Goal: Book appointment/travel/reservation

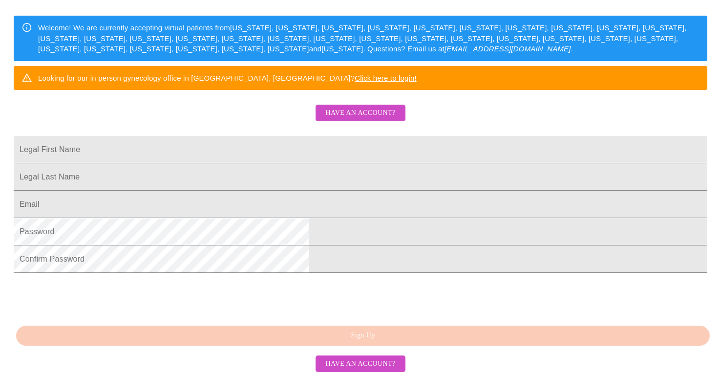
scroll to position [221, 0]
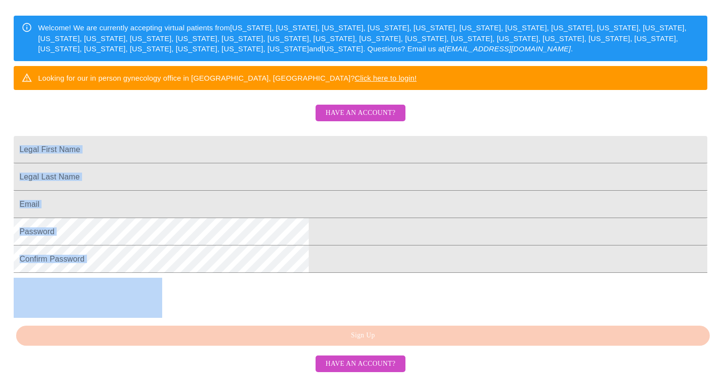
click at [721, 299] on html "MyMenopauseRx Sign Up Welcome! We are currently accepting virtual patients from…" at bounding box center [360, 80] width 721 height 460
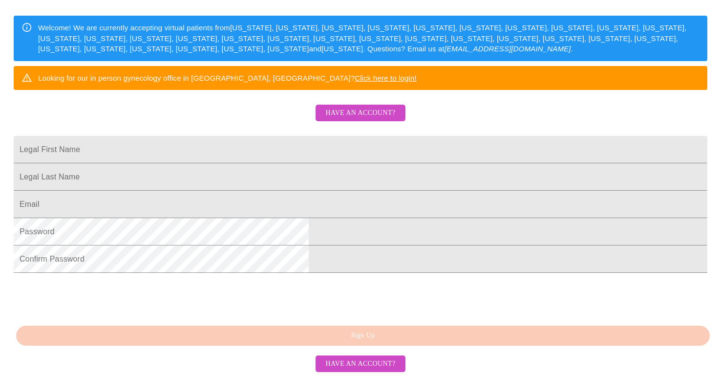
click at [560, 174] on html "MyMenopauseRx Sign Up Welcome! We are currently accepting virtual patients from…" at bounding box center [360, 80] width 721 height 460
click at [297, 136] on input "Legal First Name" at bounding box center [361, 149] width 694 height 27
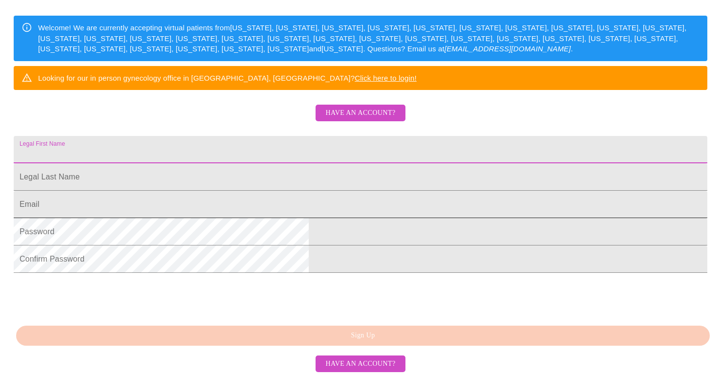
click at [253, 191] on input "Legal First Name" at bounding box center [361, 204] width 694 height 27
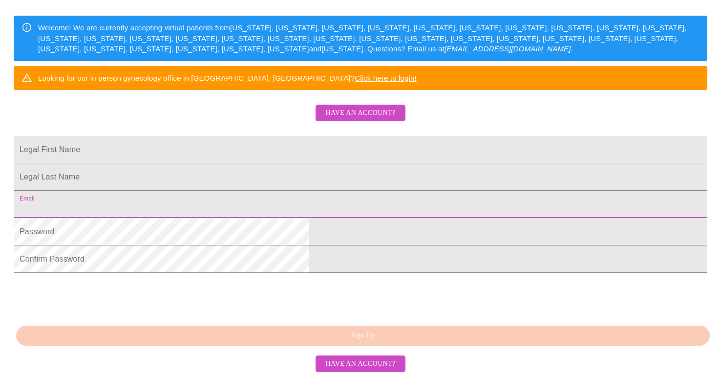
type input "calipsoph@gmail.com"
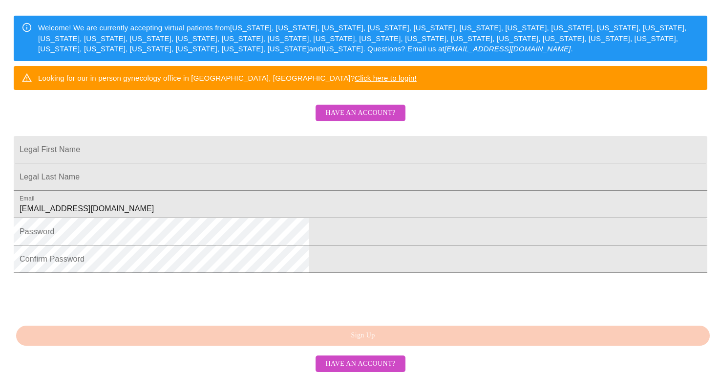
click at [618, 128] on div "MyMenopauseRx Sign Up Welcome! We are currently accepting virtual patients from…" at bounding box center [360, 79] width 713 height 452
click at [364, 107] on span "Have an account?" at bounding box center [360, 113] width 70 height 12
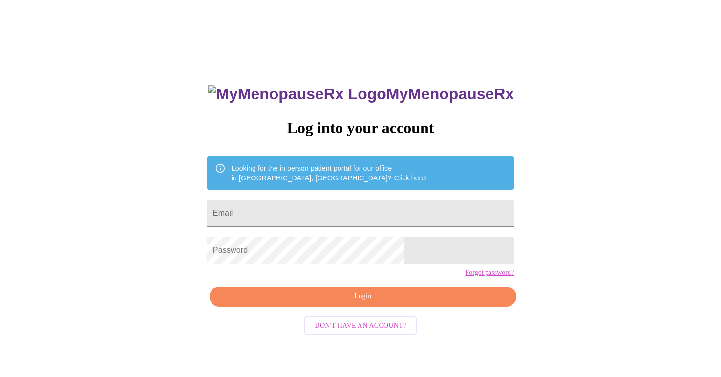
scroll to position [221, 0]
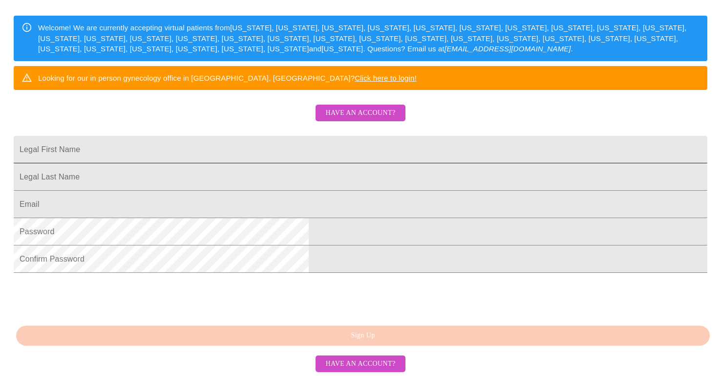
click at [322, 136] on input "Legal First Name" at bounding box center [361, 149] width 694 height 27
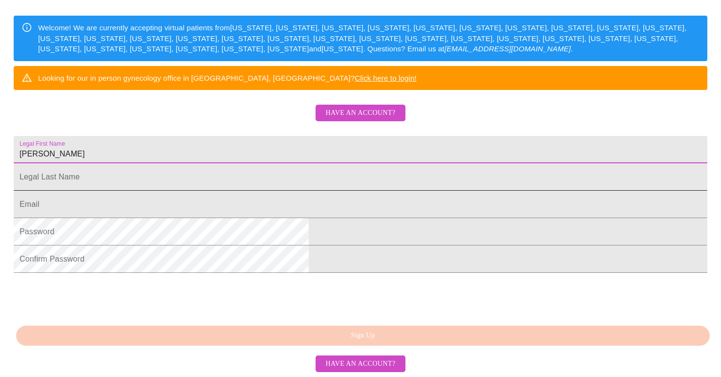
type input "[PERSON_NAME]"
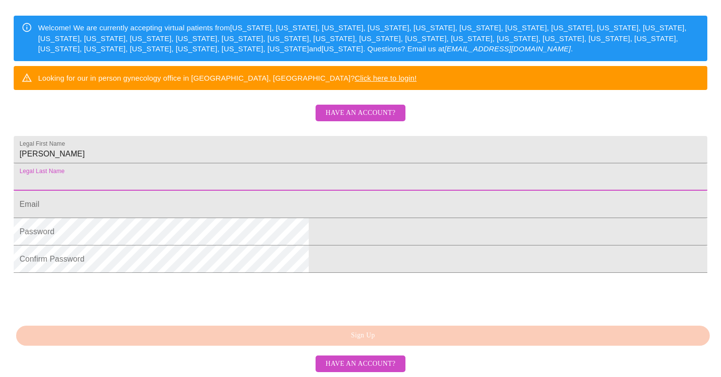
click at [325, 163] on input "Legal First Name" at bounding box center [361, 176] width 694 height 27
type input "[PERSON_NAME]"
click at [285, 136] on input "[PERSON_NAME]" at bounding box center [361, 149] width 694 height 27
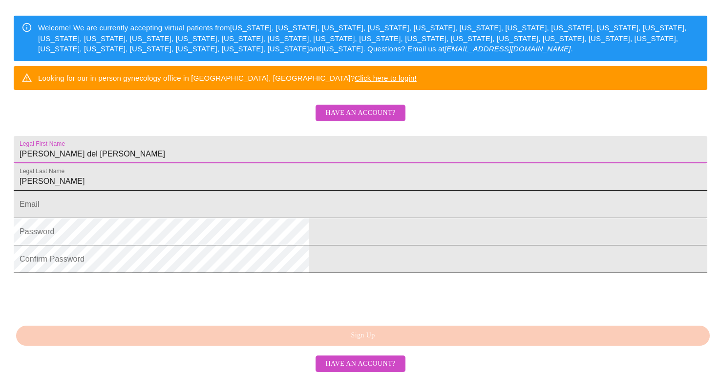
type input "Pamela del Pilar"
click at [292, 147] on input "[PERSON_NAME]" at bounding box center [361, 149] width 694 height 27
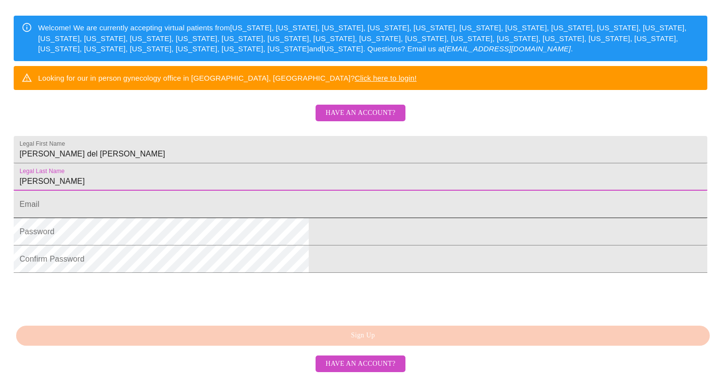
type input "Vasquez Rodriguez"
click at [284, 191] on input "Legal First Name" at bounding box center [361, 204] width 694 height 27
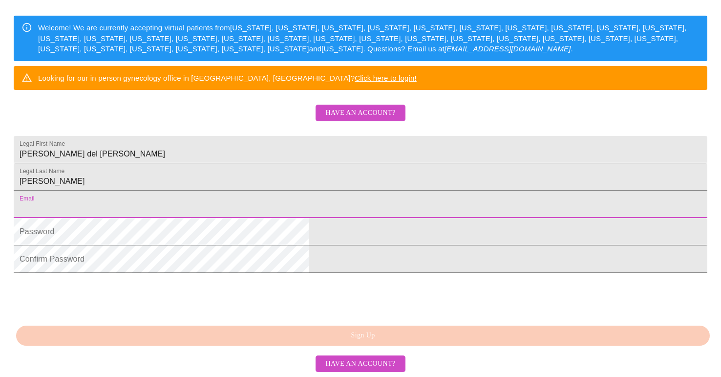
type input "calipsoph@gmail.com"
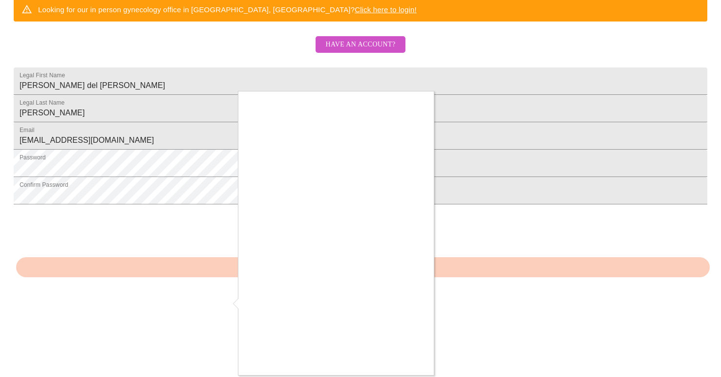
scroll to position [225, 0]
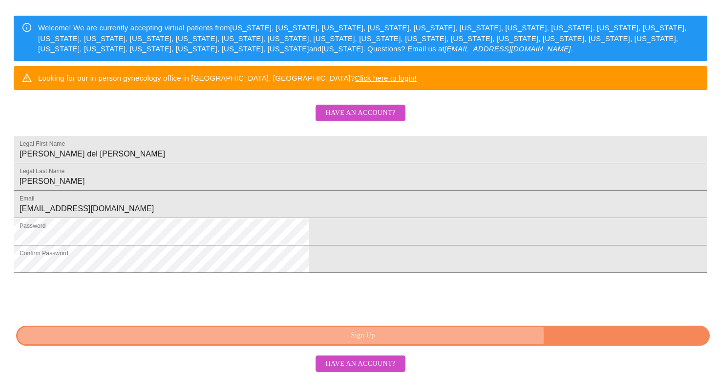
click at [479, 338] on span "Sign Up" at bounding box center [362, 335] width 671 height 12
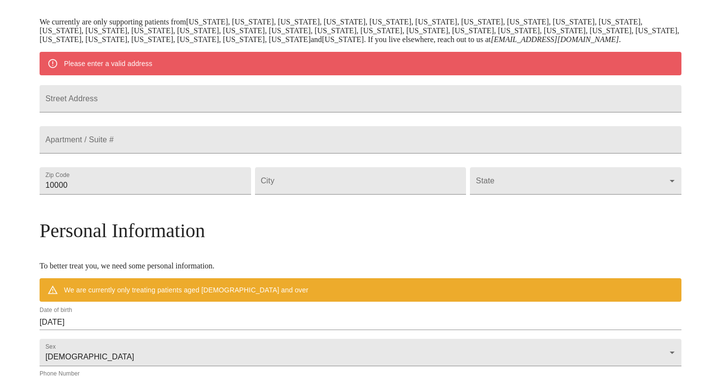
scroll to position [186, 0]
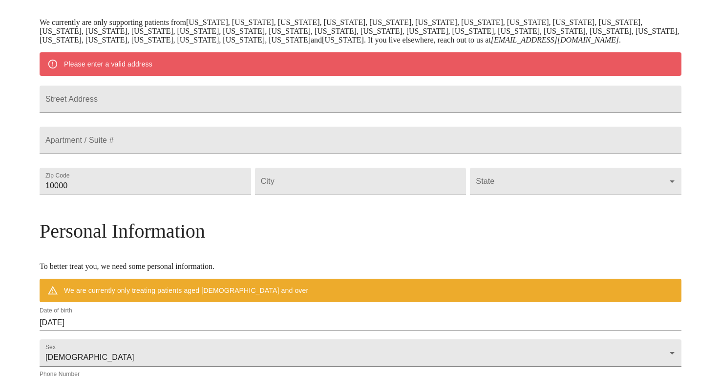
click at [631, 90] on div "MyMenopauseRx Welcome to MyMenopauseRx Since it's your first time here, you'll …" at bounding box center [361, 199] width 642 height 762
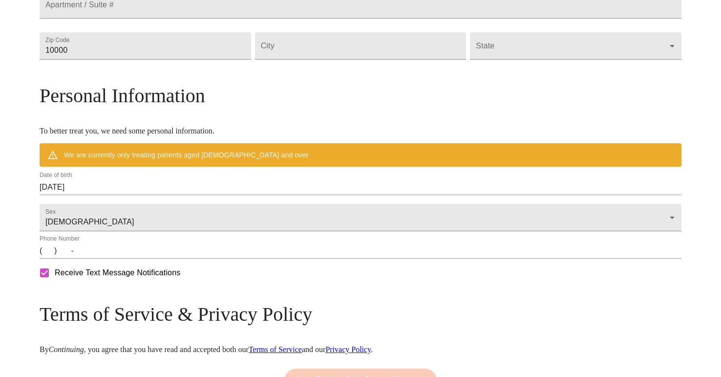
scroll to position [316, 0]
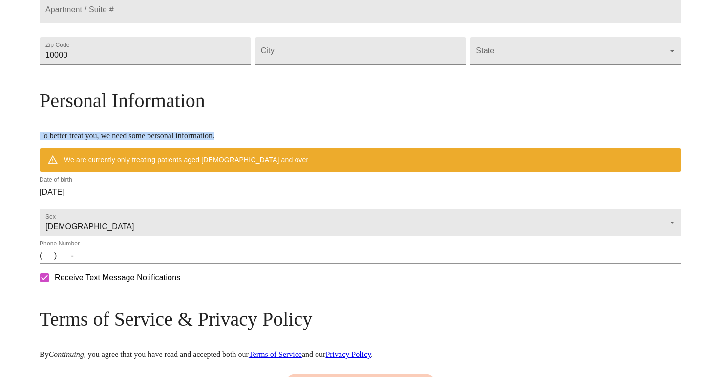
click at [716, 110] on div "MyMenopauseRx Welcome to MyMenopauseRx Since it's your first time here, you'll …" at bounding box center [360, 69] width 713 height 762
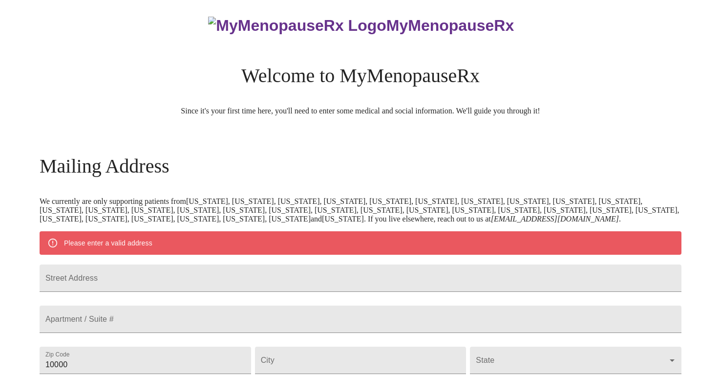
scroll to position [0, 0]
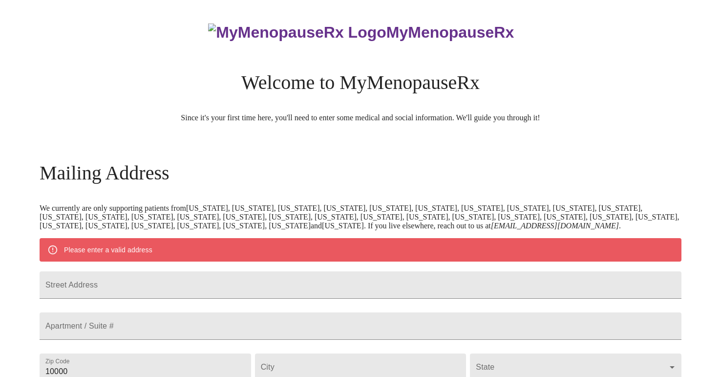
click at [223, 70] on div "MyMenopauseRx Welcome to MyMenopauseRx Since it's your first time here, you'll …" at bounding box center [361, 72] width 642 height 99
click at [434, 34] on h3 "MyMenopauseRx" at bounding box center [361, 32] width 641 height 18
click at [356, 42] on h3 "MyMenopauseRx" at bounding box center [361, 32] width 641 height 18
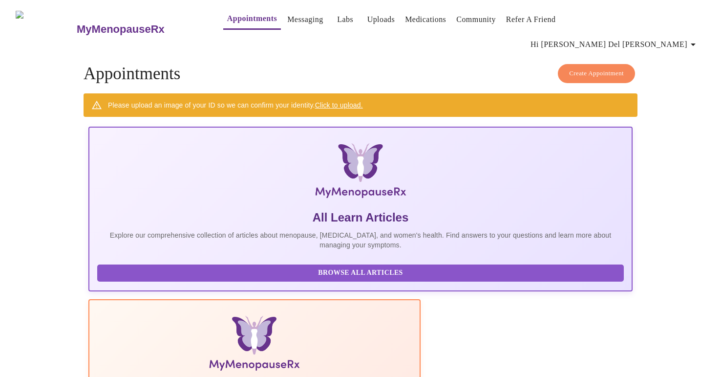
click at [351, 101] on link "Click to upload." at bounding box center [339, 105] width 48 height 8
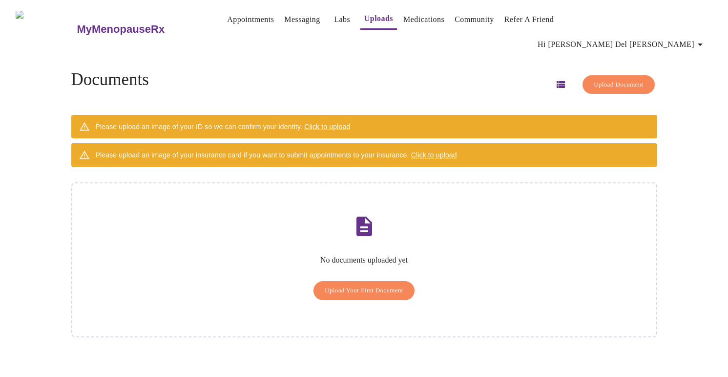
click at [368, 285] on span "Upload Your First Document" at bounding box center [364, 290] width 79 height 11
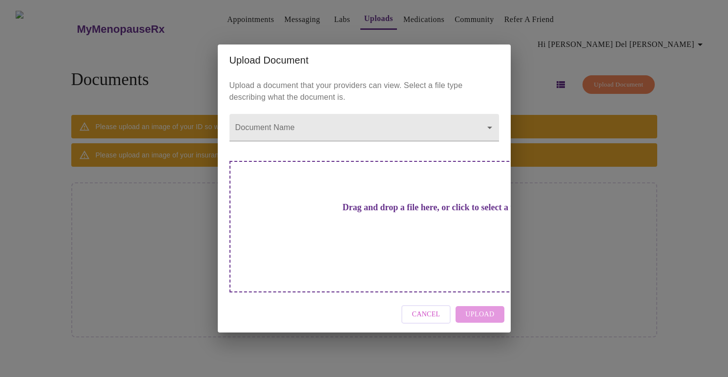
click at [382, 213] on h3 "Drag and drop a file here, or click to select a file" at bounding box center [433, 207] width 270 height 10
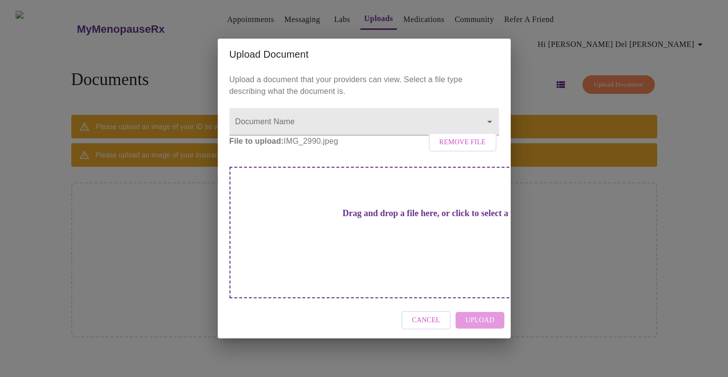
click at [377, 218] on h3 "Drag and drop a file here, or click to select a file" at bounding box center [433, 213] width 270 height 10
click at [486, 308] on div "Cancel Upload" at bounding box center [364, 320] width 293 height 37
click at [305, 147] on p "File to upload: IMG_2990.jpeg Remove File" at bounding box center [365, 141] width 270 height 12
click at [481, 307] on div "Cancel Upload" at bounding box center [364, 320] width 293 height 37
click at [427, 314] on span "Cancel" at bounding box center [426, 320] width 28 height 12
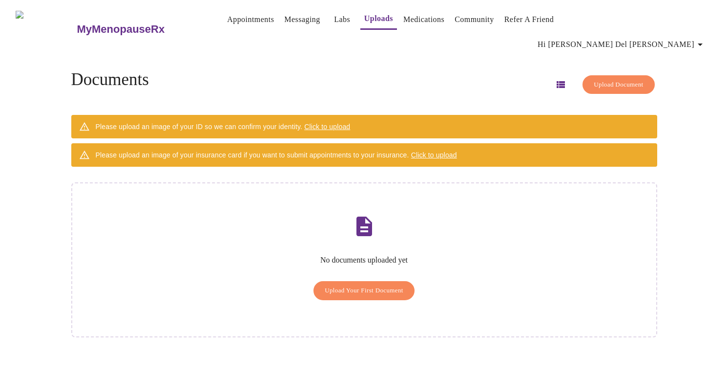
click at [358, 285] on span "Upload Your First Document" at bounding box center [364, 290] width 79 height 11
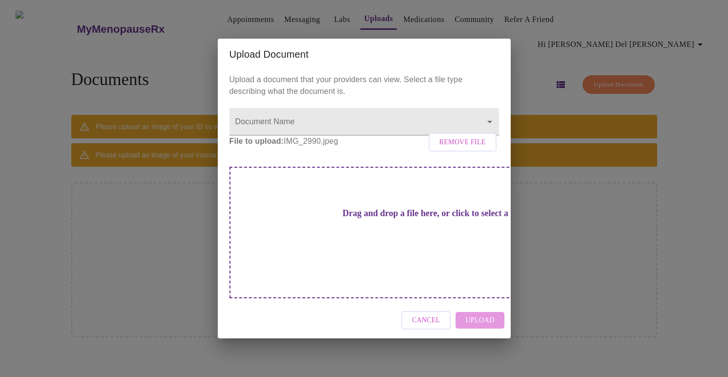
click at [298, 147] on p "File to upload: IMG_2990.jpeg Remove File" at bounding box center [365, 141] width 270 height 12
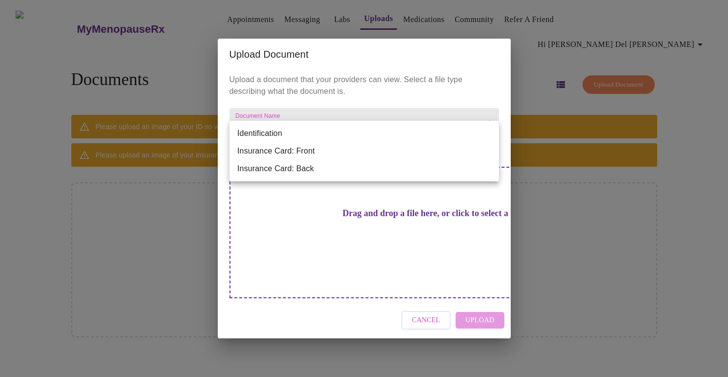
click at [490, 132] on body "MyMenopauseRx Appointments Messaging Labs Uploads Medications Community Refer a…" at bounding box center [364, 192] width 721 height 377
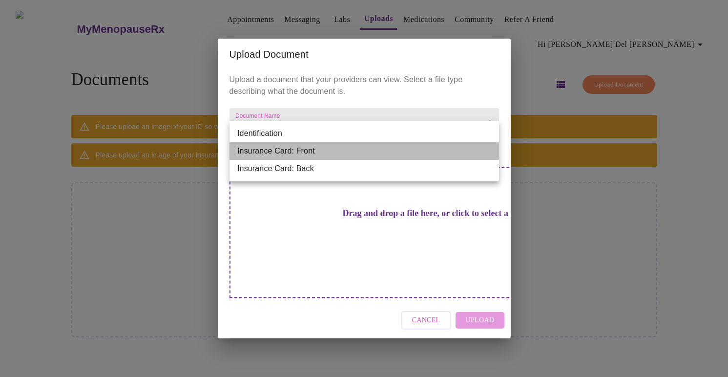
click at [367, 147] on li "Insurance Card: Front" at bounding box center [365, 151] width 270 height 18
type input "Insurance Card: Front"
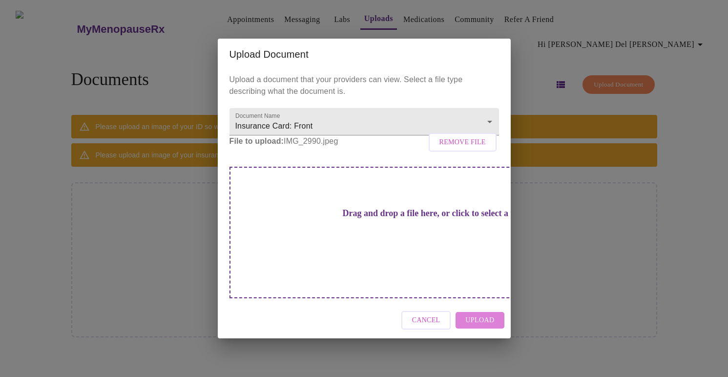
click at [482, 314] on span "Upload" at bounding box center [480, 320] width 29 height 12
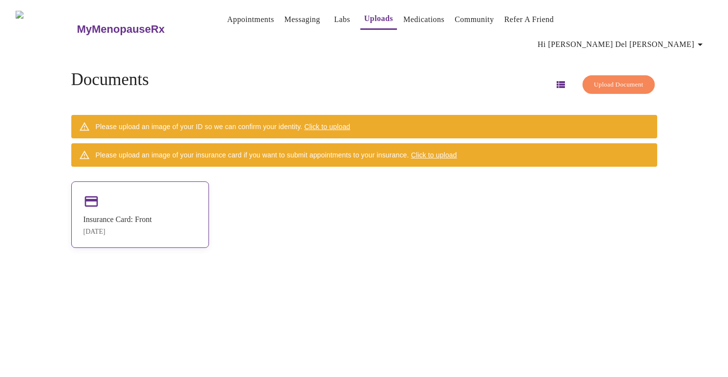
click at [148, 215] on div "Insurance Card: Front" at bounding box center [118, 219] width 68 height 9
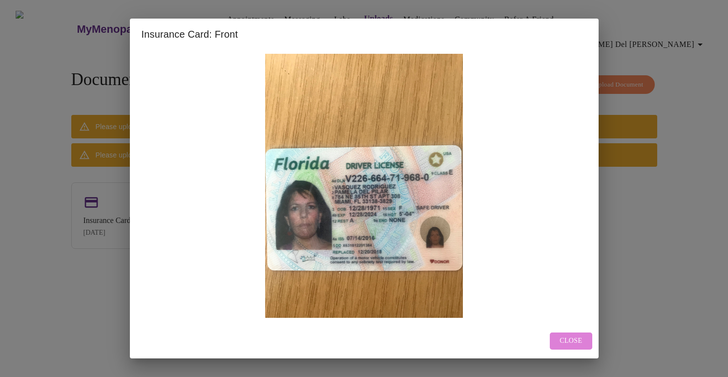
click at [574, 335] on span "Close" at bounding box center [571, 341] width 22 height 12
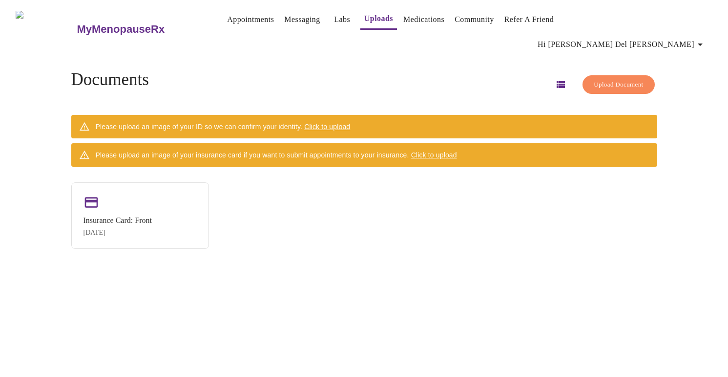
click at [118, 118] on div "Please upload an image of your ID so we can confirm your identity. Click to upl…" at bounding box center [223, 127] width 255 height 18
click at [336, 123] on span "Click to upload" at bounding box center [327, 127] width 46 height 8
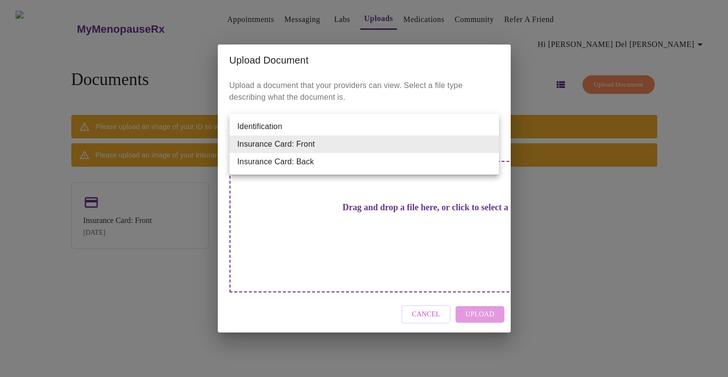
click at [489, 144] on body "MyMenopauseRx Appointments Messaging Labs Uploads Medications Community Refer a…" at bounding box center [364, 192] width 721 height 377
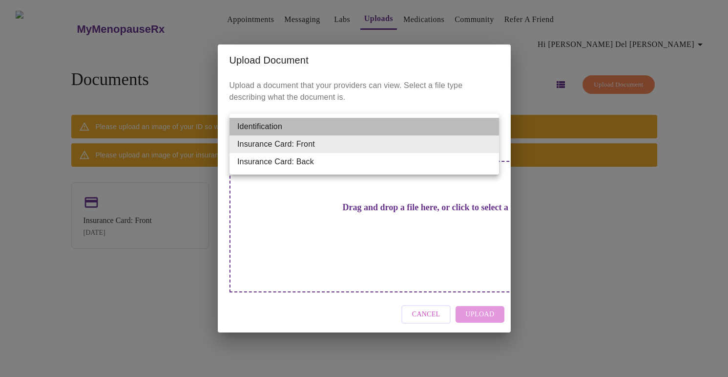
click at [270, 123] on li "Identification" at bounding box center [365, 127] width 270 height 18
type input "Identification"
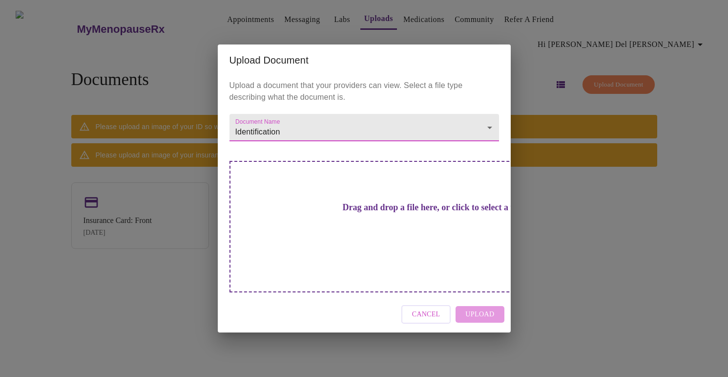
click at [352, 213] on h3 "Drag and drop a file here, or click to select a file" at bounding box center [433, 207] width 270 height 10
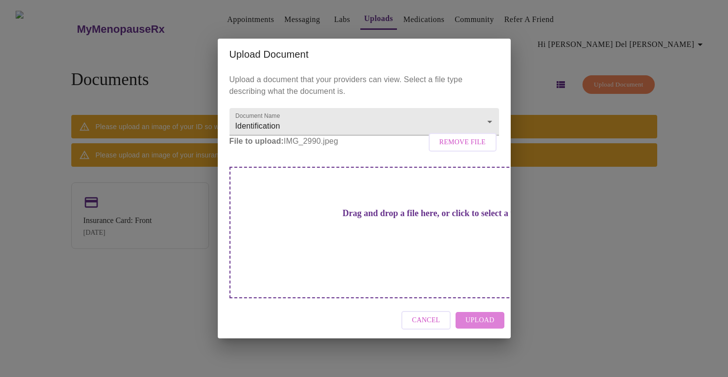
click at [491, 314] on span "Upload" at bounding box center [480, 320] width 29 height 12
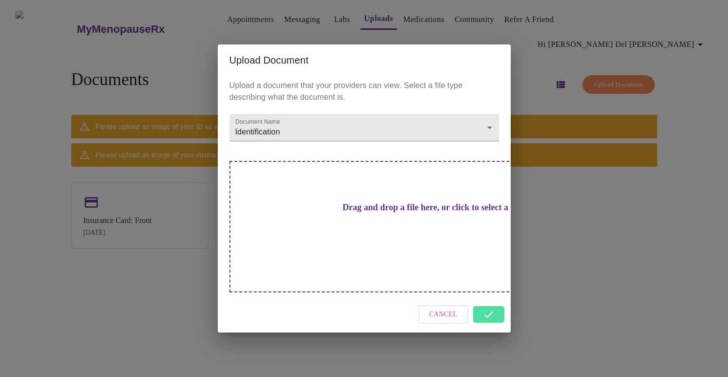
click at [492, 296] on div "Cancel" at bounding box center [364, 314] width 293 height 37
click at [600, 266] on div "Upload Document Upload a document that your providers can view. Select a file t…" at bounding box center [364, 188] width 728 height 377
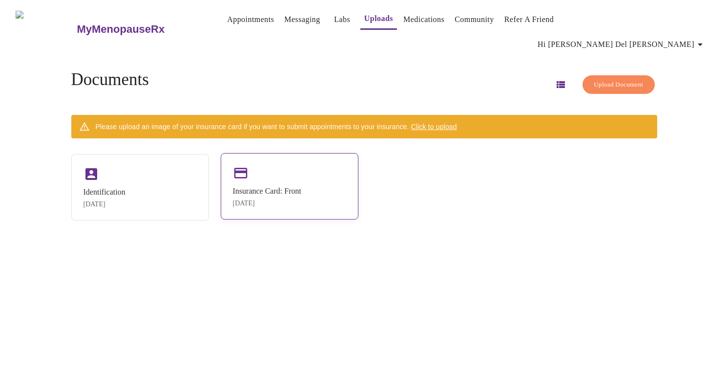
click at [327, 196] on div "Insurance Card: Front [DATE]" at bounding box center [290, 186] width 138 height 66
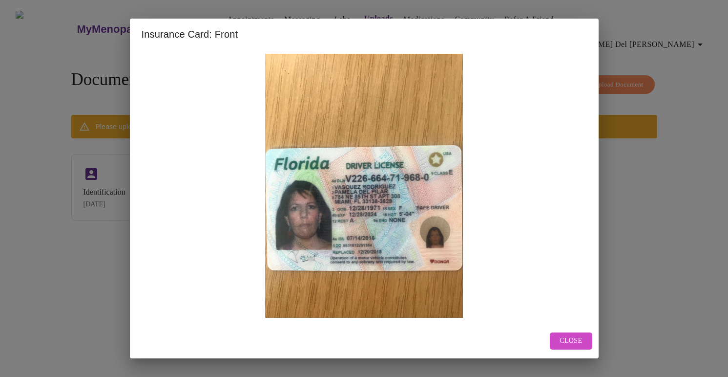
click at [583, 332] on button "Close" at bounding box center [571, 340] width 42 height 17
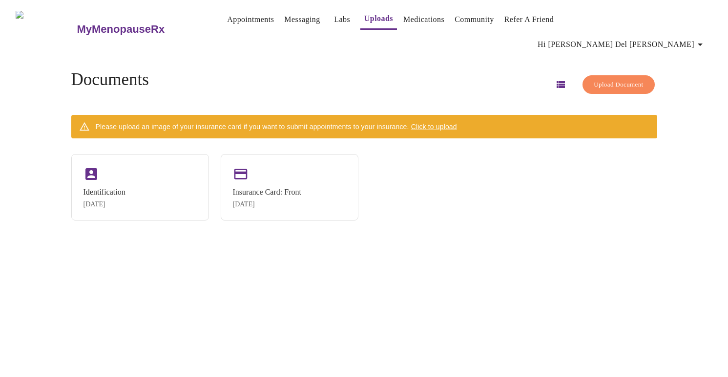
click at [646, 38] on span "Hi [PERSON_NAME] del [PERSON_NAME]" at bounding box center [622, 45] width 169 height 14
click at [659, 40] on li "Billing" at bounding box center [669, 38] width 45 height 18
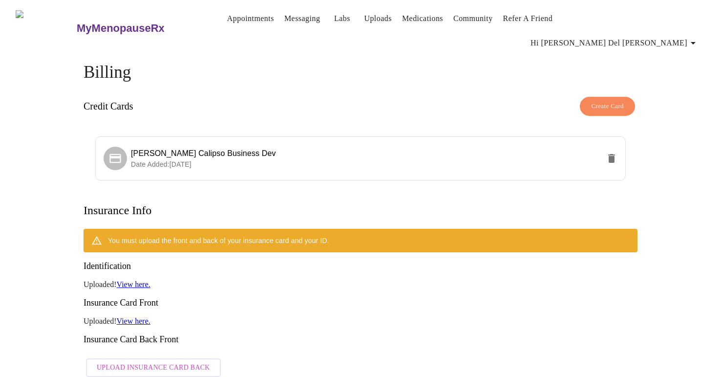
click at [227, 232] on div "You must upload the front and back of your insurance card and your ID." at bounding box center [218, 241] width 221 height 18
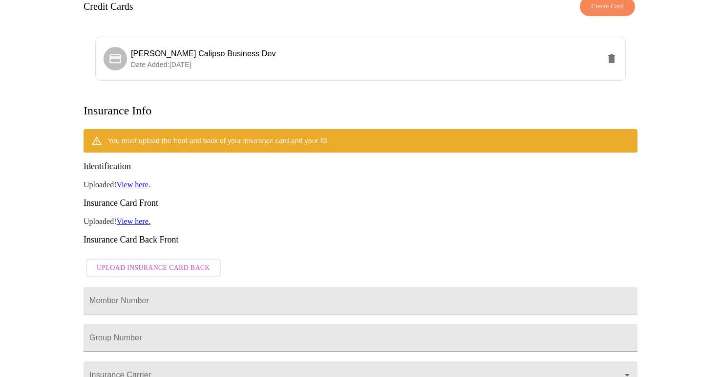
scroll to position [100, 0]
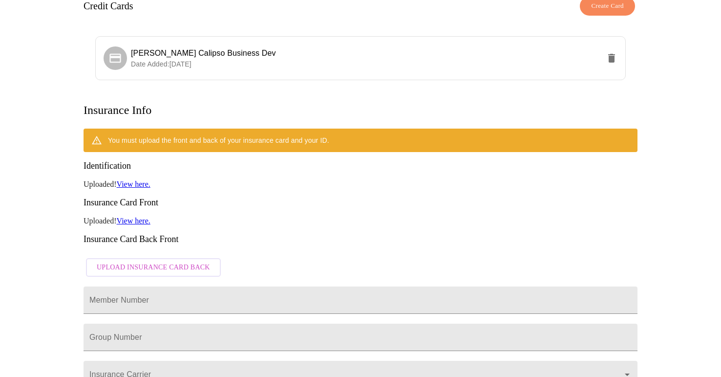
click at [133, 180] on link "View here." at bounding box center [134, 184] width 34 height 8
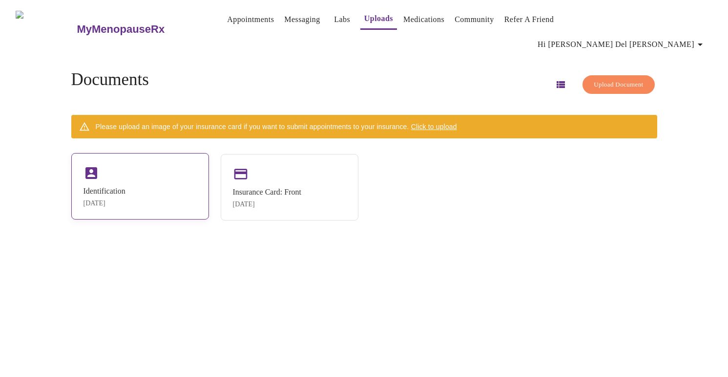
click at [179, 155] on div "Identification [DATE]" at bounding box center [140, 186] width 138 height 66
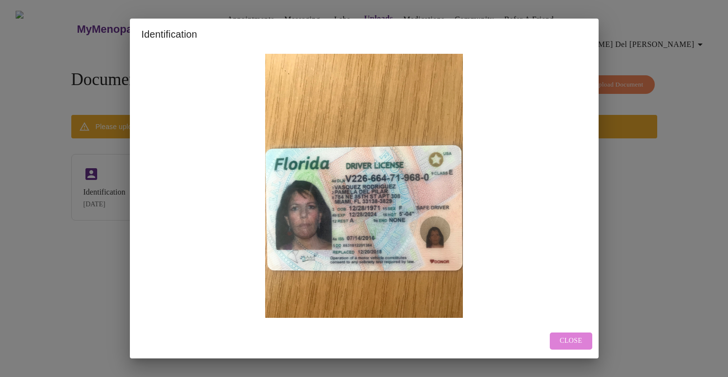
click at [580, 337] on span "Close" at bounding box center [571, 341] width 22 height 12
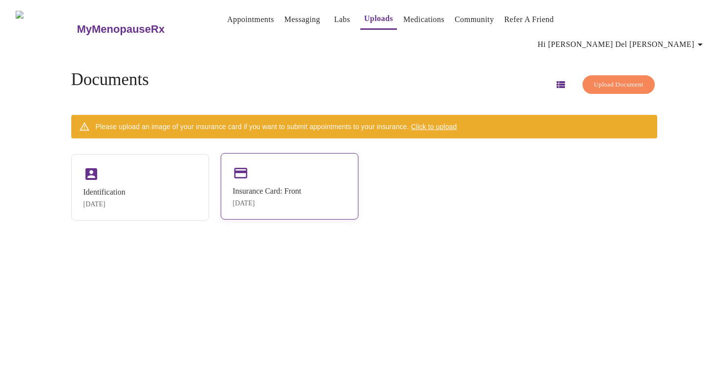
click at [342, 195] on div "Insurance Card: Front [DATE]" at bounding box center [290, 186] width 138 height 66
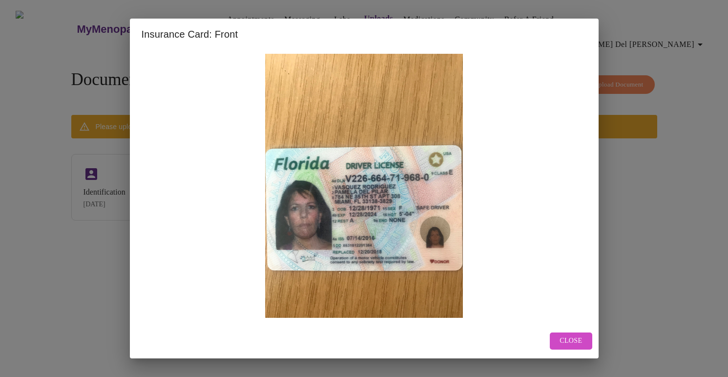
click at [560, 341] on button "Close" at bounding box center [571, 340] width 42 height 17
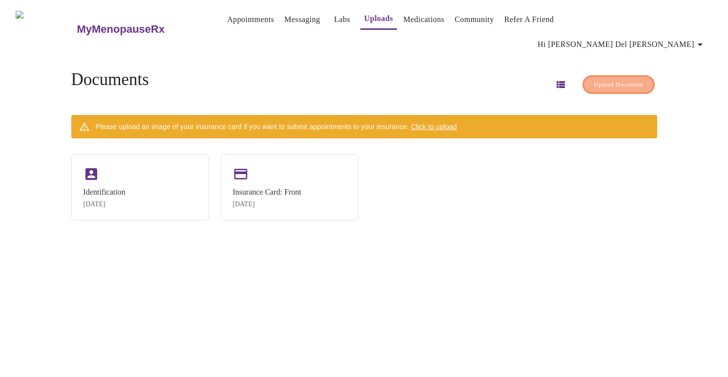
click at [620, 79] on span "Upload Document" at bounding box center [618, 84] width 49 height 11
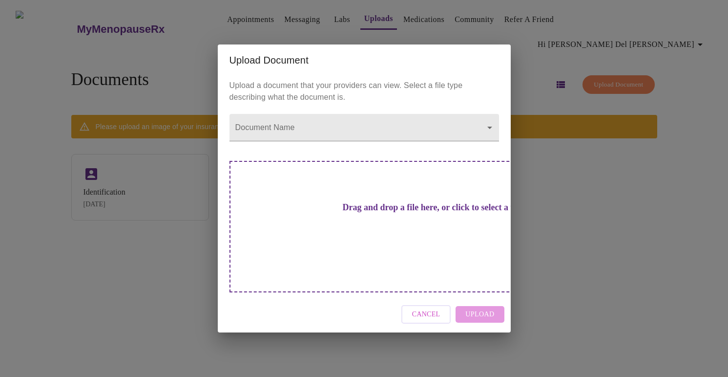
click at [378, 213] on h3 "Drag and drop a file here, or click to select a file" at bounding box center [433, 207] width 270 height 10
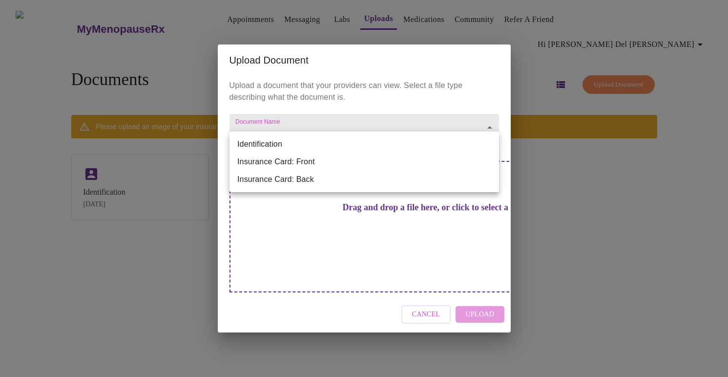
click at [490, 146] on body "MyMenopauseRx Appointments Messaging Labs Uploads Medications Community Refer a…" at bounding box center [364, 192] width 721 height 377
click at [464, 145] on li "Identification" at bounding box center [365, 144] width 270 height 18
type input "Identification"
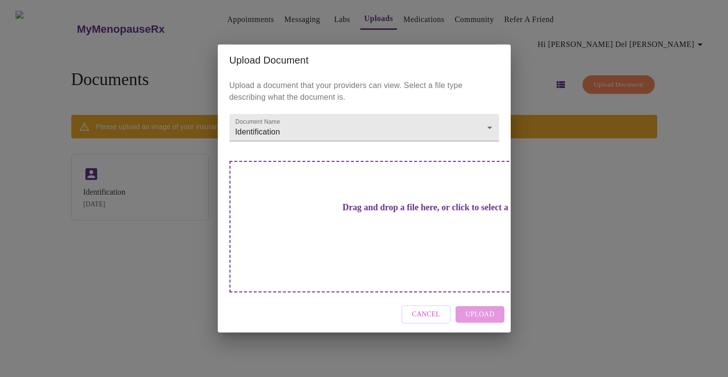
click at [438, 215] on div "Drag and drop a file here, or click to select a file" at bounding box center [433, 226] width 406 height 131
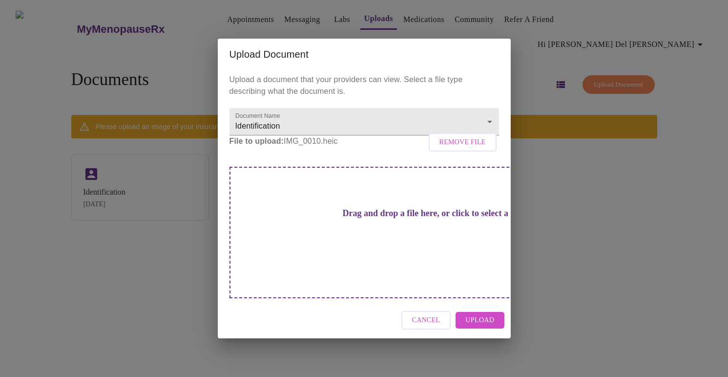
click at [495, 312] on button "Upload" at bounding box center [480, 320] width 48 height 17
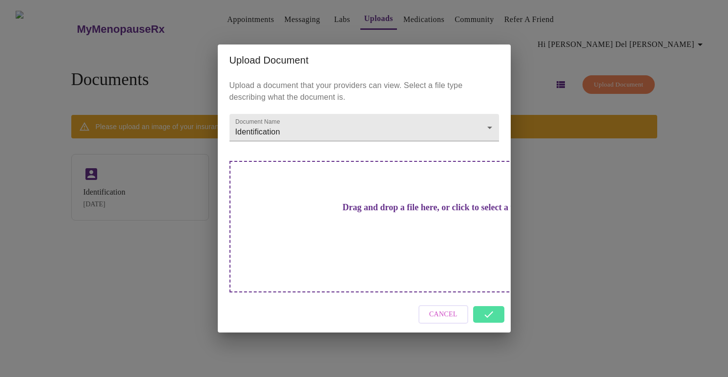
click at [614, 256] on div "Upload Document Upload a document that your providers can view. Select a file t…" at bounding box center [364, 188] width 728 height 377
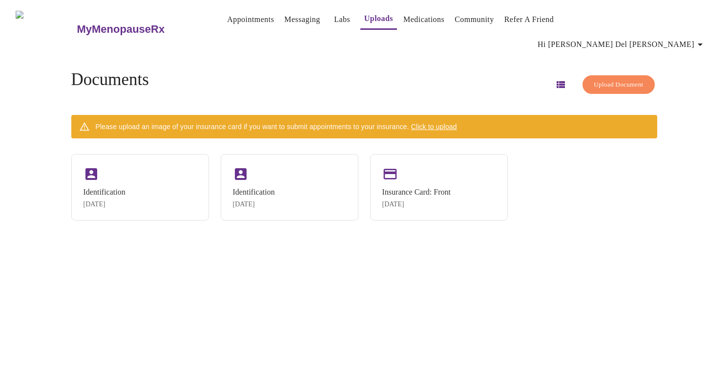
click at [657, 38] on span "Hi [PERSON_NAME] del [PERSON_NAME]" at bounding box center [622, 45] width 169 height 14
click at [666, 54] on li "Invoices" at bounding box center [669, 56] width 45 height 18
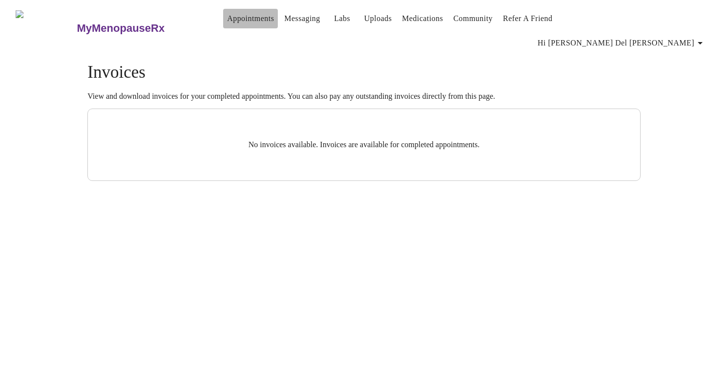
click at [242, 21] on link "Appointments" at bounding box center [250, 19] width 47 height 14
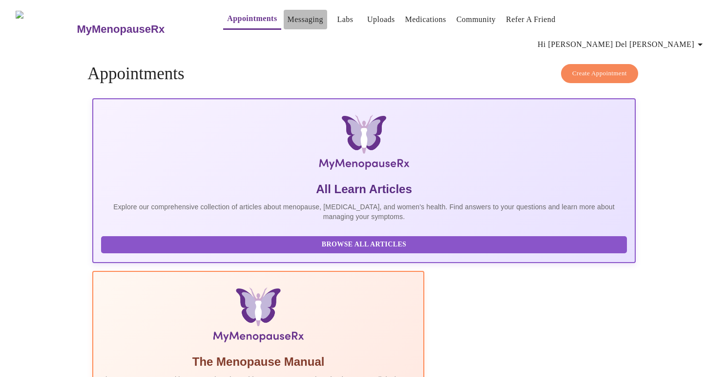
click at [288, 24] on link "Messaging" at bounding box center [306, 20] width 36 height 14
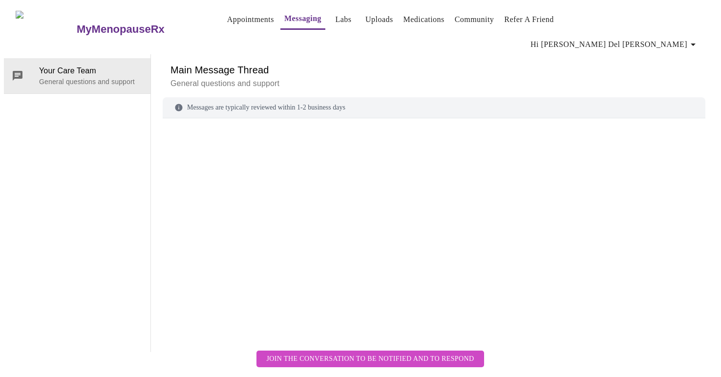
scroll to position [37, 0]
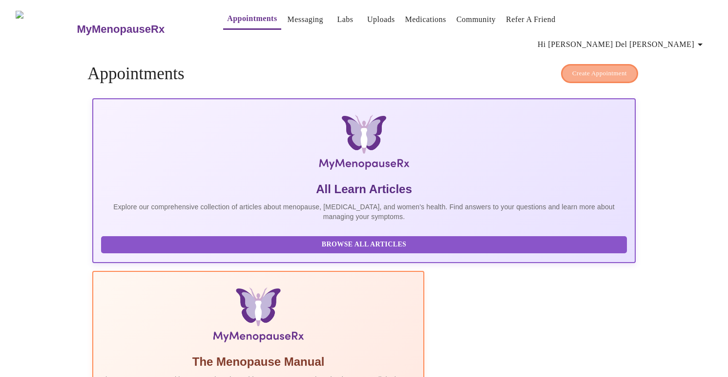
click at [617, 68] on span "Create Appointment" at bounding box center [600, 73] width 55 height 11
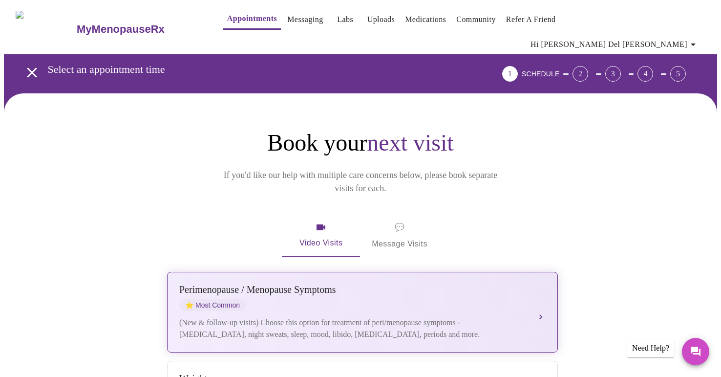
click at [504, 272] on button "[MEDICAL_DATA] / Menopause Symptoms ⭐ Most Common (New & follow-up visits) Choo…" at bounding box center [362, 312] width 391 height 81
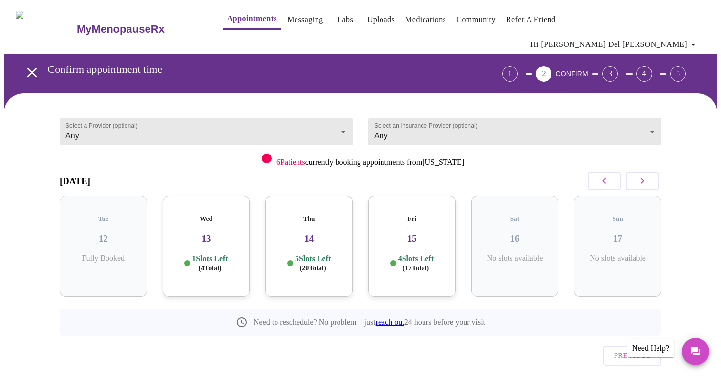
click at [221, 228] on div "Wed 13 1 Slots Left ( 4 Total)" at bounding box center [206, 245] width 87 height 101
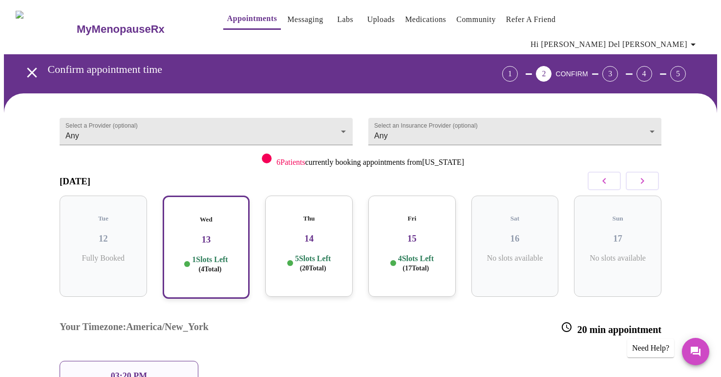
drag, startPoint x: 711, startPoint y: 106, endPoint x: 709, endPoint y: 142, distance: 36.2
click at [709, 142] on div "Select a Provider (optional) Any Any Select an Insurance Provider (optional) An…" at bounding box center [360, 301] width 713 height 416
click at [147, 371] on p "03:20 PM" at bounding box center [129, 376] width 36 height 10
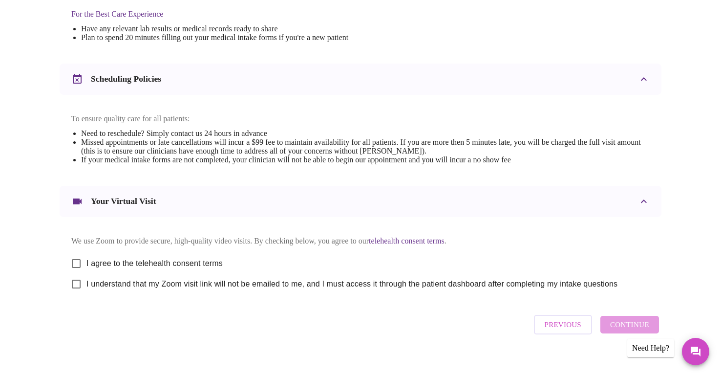
scroll to position [331, 0]
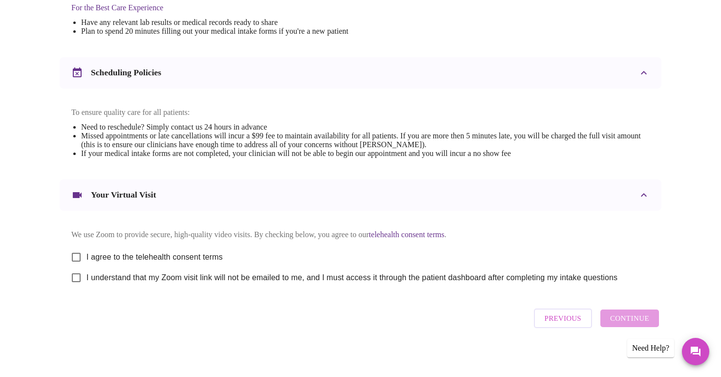
click at [78, 248] on input "I agree to the telehealth consent terms" at bounding box center [76, 257] width 21 height 21
checkbox input "true"
click at [77, 273] on input "I understand that my Zoom visit link will not be emailed to me, and I must acce…" at bounding box center [76, 277] width 21 height 21
checkbox input "true"
click at [629, 317] on span "Continue" at bounding box center [629, 318] width 39 height 13
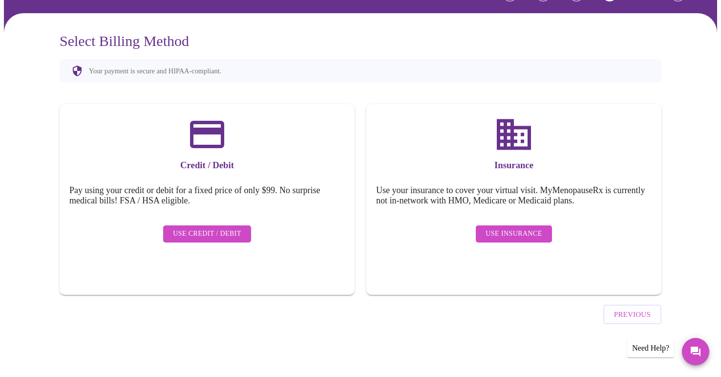
scroll to position [39, 0]
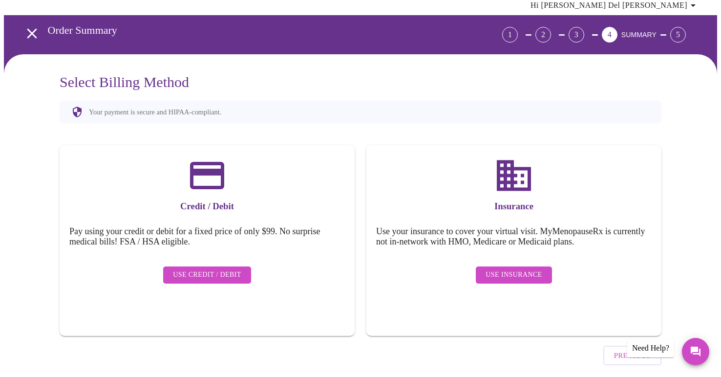
click at [224, 269] on span "Use Credit / Debit" at bounding box center [207, 275] width 68 height 12
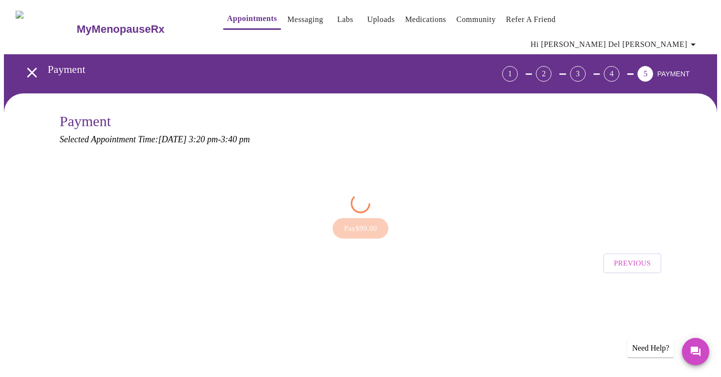
scroll to position [0, 0]
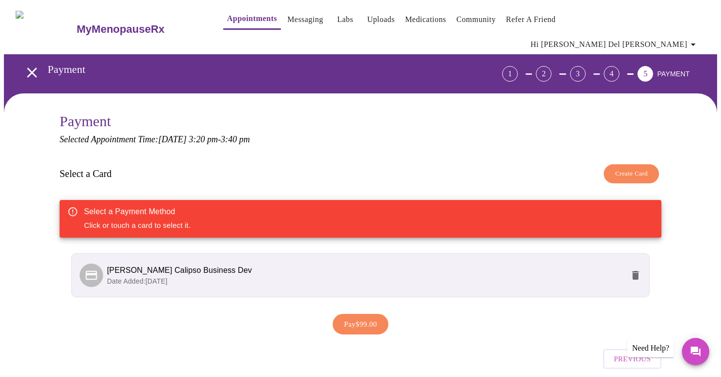
click at [223, 266] on span "[PERSON_NAME] Calipso Business Dev" at bounding box center [179, 270] width 145 height 8
click at [154, 266] on span "[PERSON_NAME] Calipso Business Dev" at bounding box center [179, 270] width 145 height 8
click at [95, 268] on icon at bounding box center [92, 275] width 14 height 14
click at [119, 266] on span "[PERSON_NAME] Calipso Business Dev" at bounding box center [179, 270] width 145 height 8
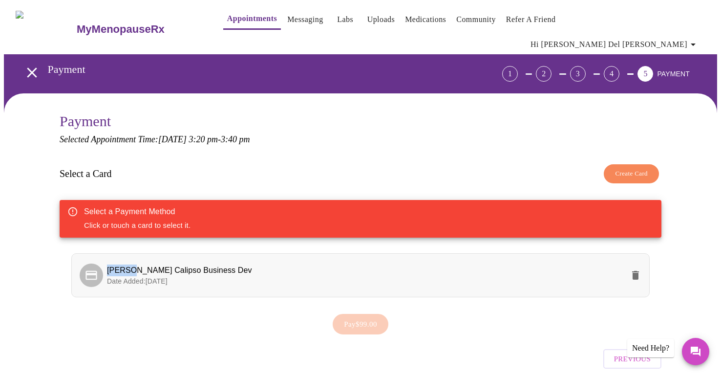
click at [119, 266] on span "[PERSON_NAME] Calipso Business Dev" at bounding box center [179, 270] width 145 height 8
click at [159, 277] on span "Date Added: [DATE]" at bounding box center [137, 281] width 61 height 8
click at [101, 263] on div at bounding box center [91, 274] width 23 height 23
click at [146, 277] on span "Date Added: [DATE]" at bounding box center [137, 281] width 61 height 8
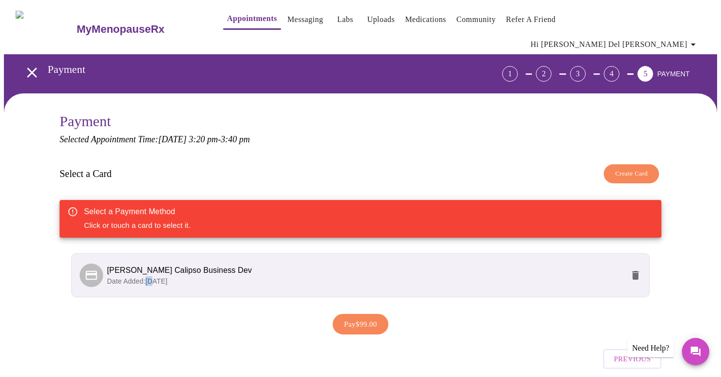
click at [357, 318] on span "Pay $99.00" at bounding box center [360, 324] width 33 height 13
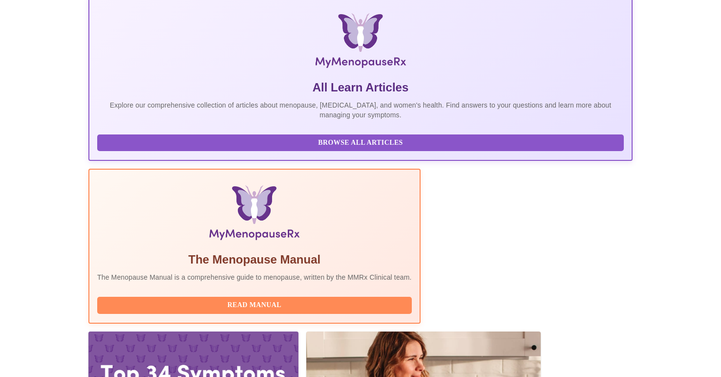
scroll to position [158, 0]
